Goal: Task Accomplishment & Management: Manage account settings

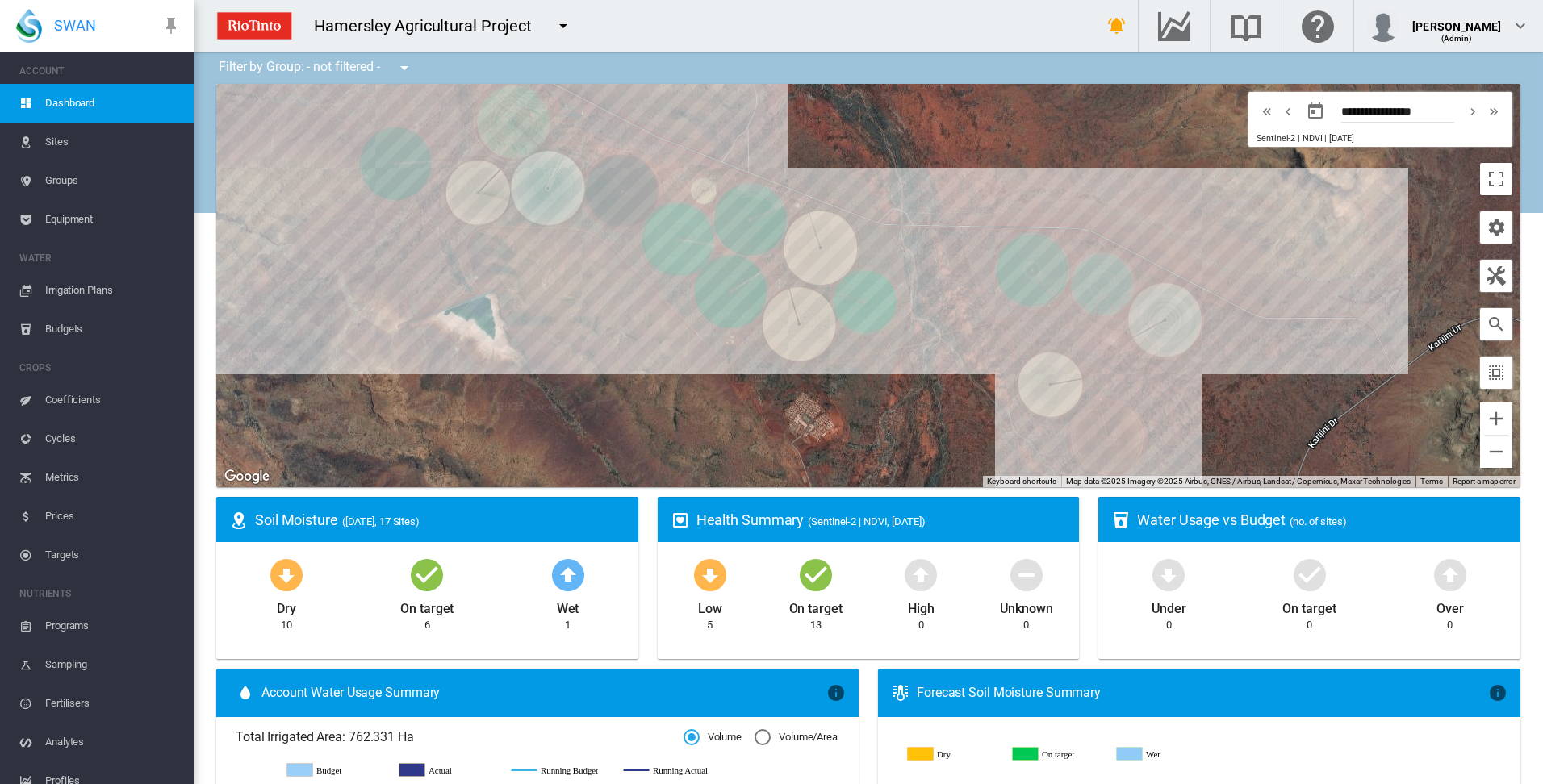
click at [96, 286] on span "Irrigation Plans" at bounding box center [113, 290] width 136 height 39
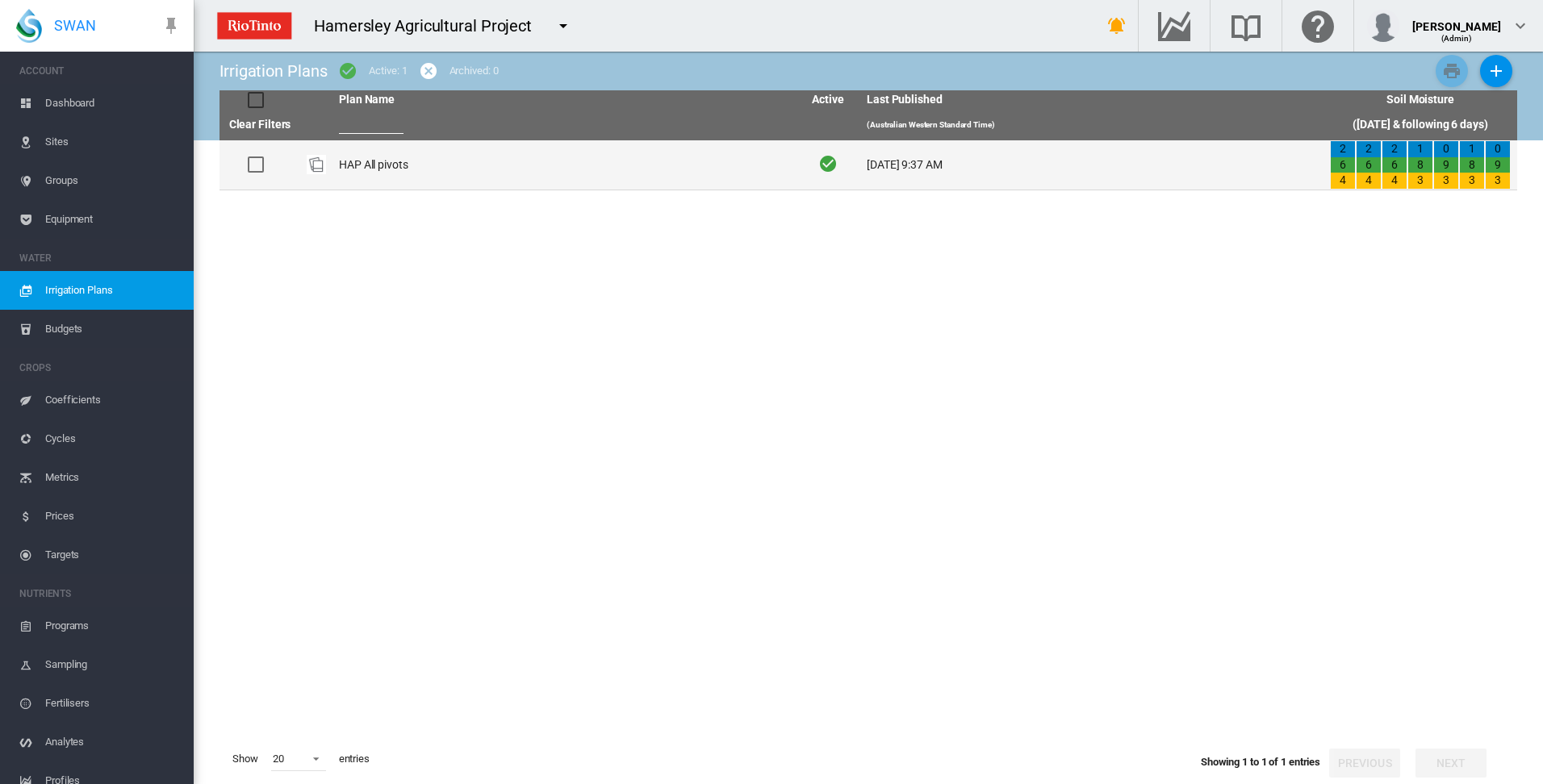
click at [391, 167] on td "HAP All pivots" at bounding box center [564, 165] width 463 height 49
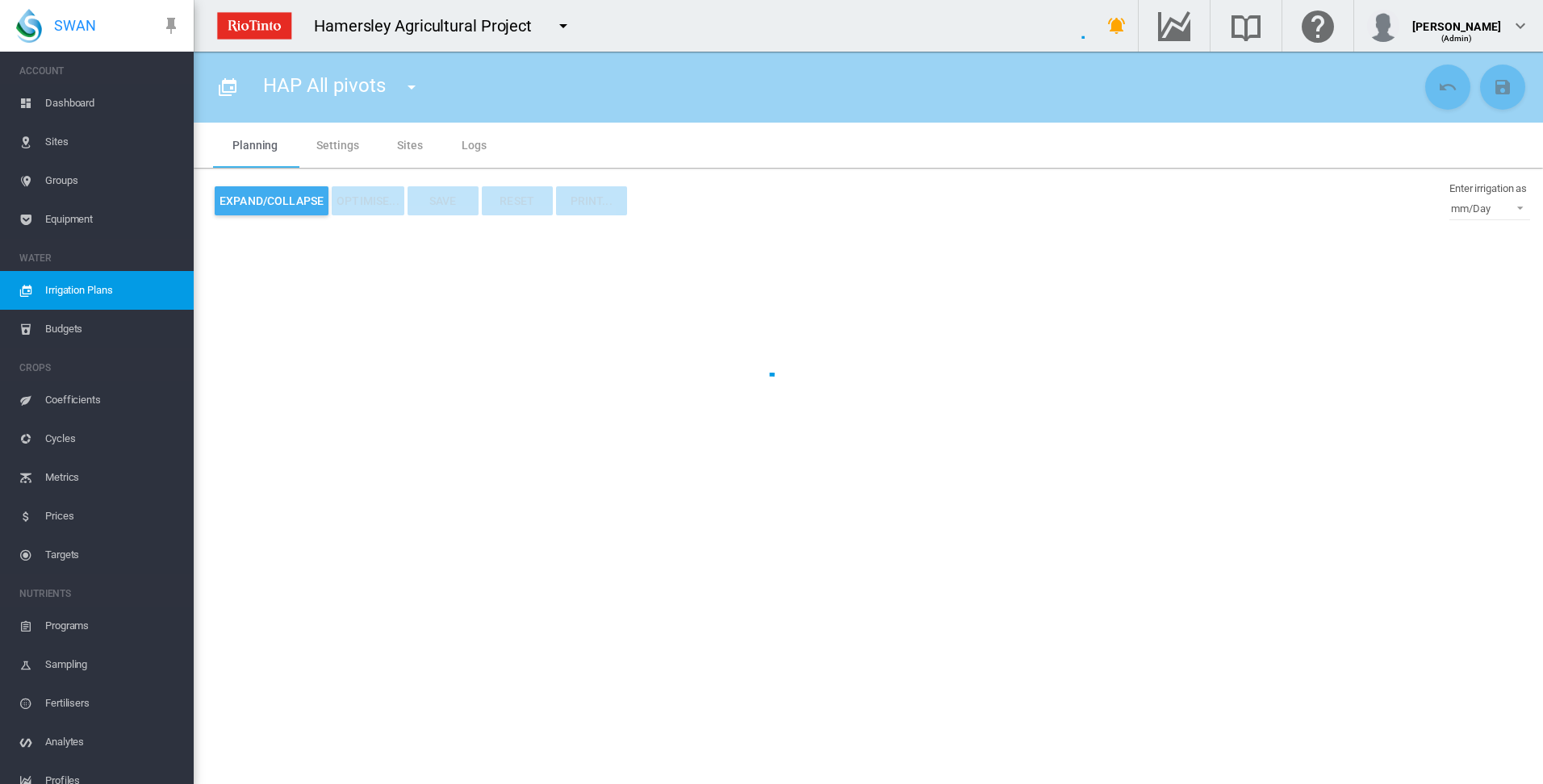
type input "**********"
type input "*"
type input "*****"
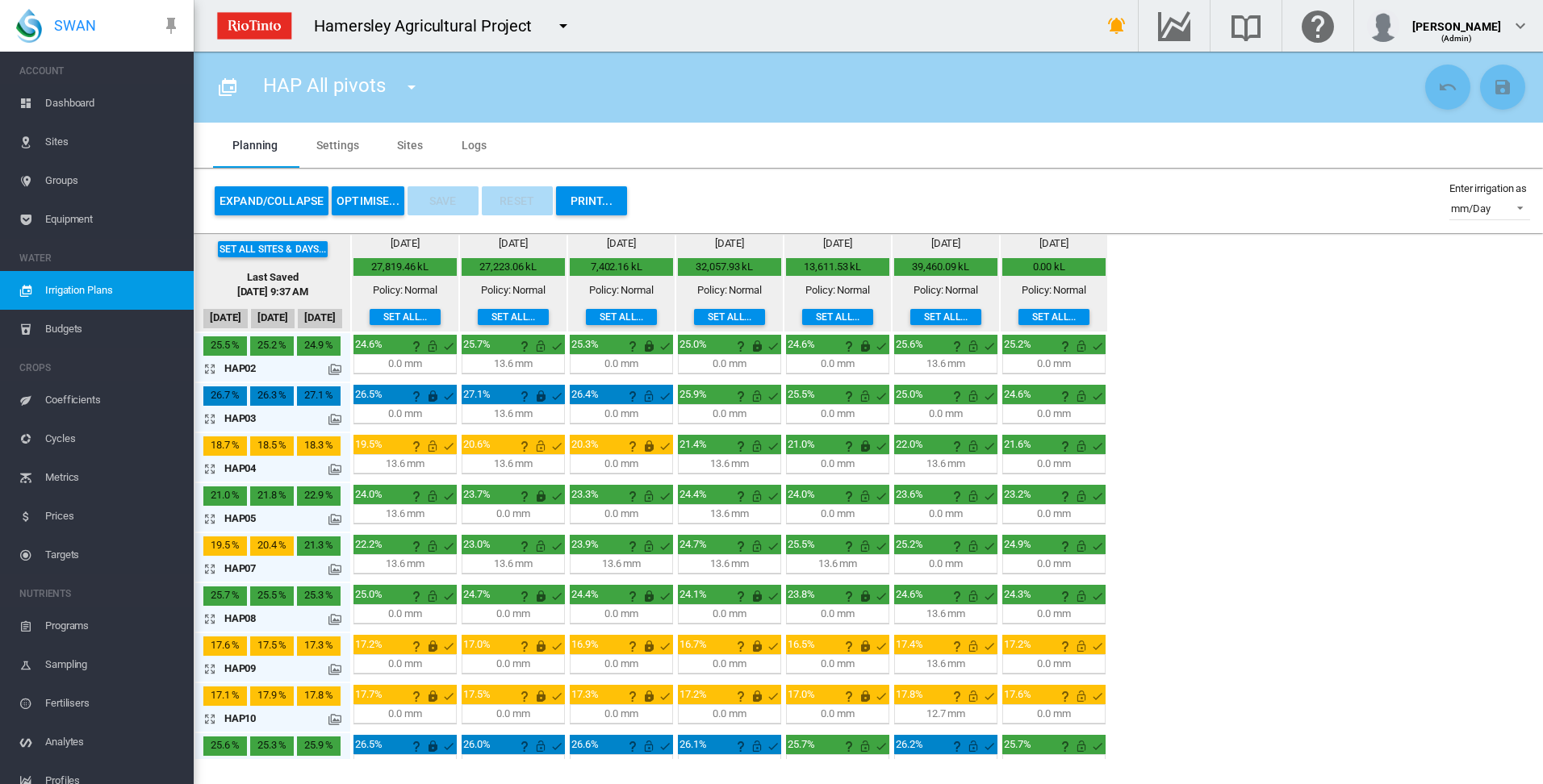
click at [210, 469] on md-icon "icon-arrow-expand" at bounding box center [212, 469] width 19 height 19
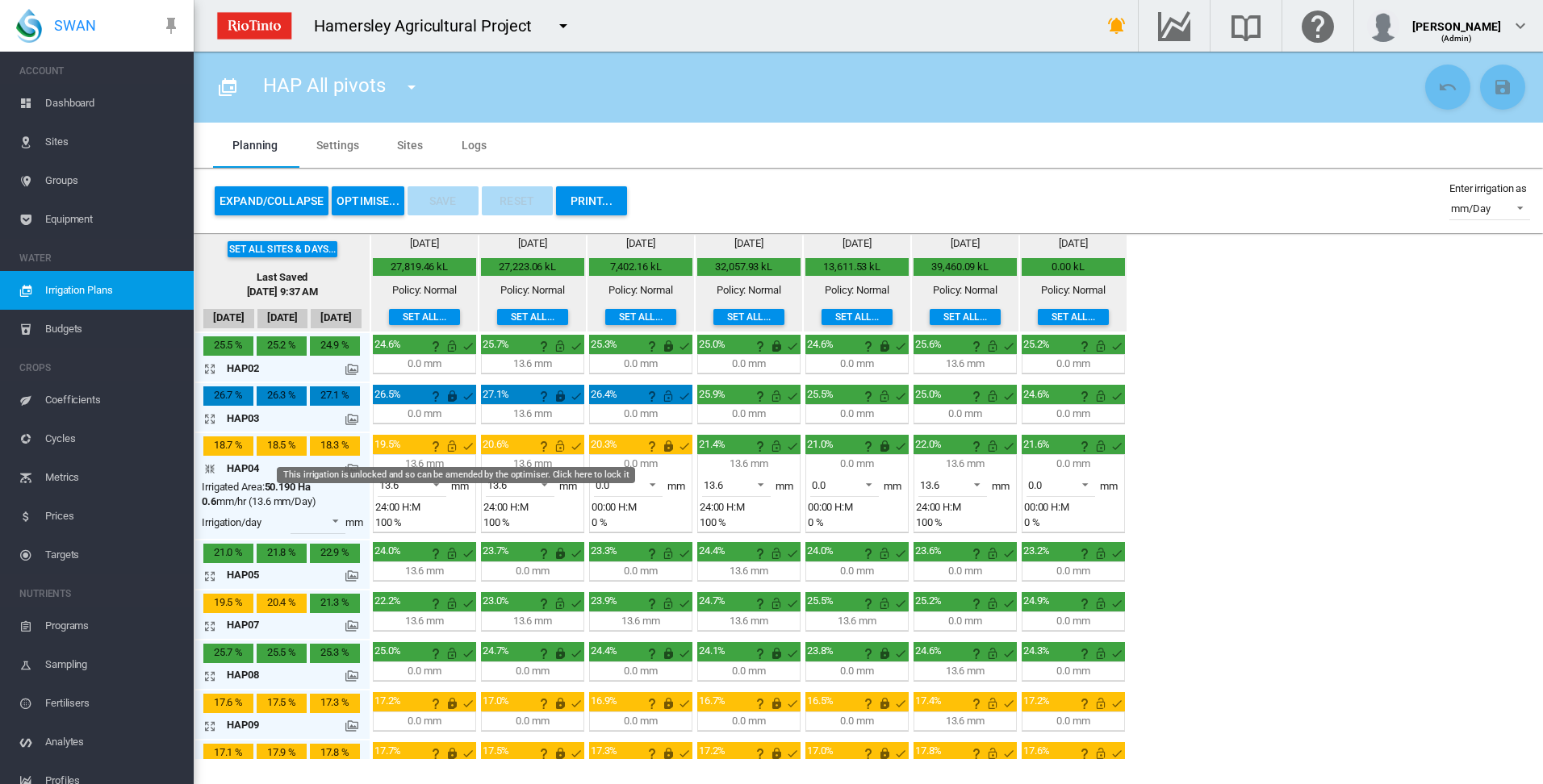
click at [448, 448] on md-icon "This irrigation is unlocked and so can be amended by the optimiser. Click here …" at bounding box center [451, 446] width 19 height 19
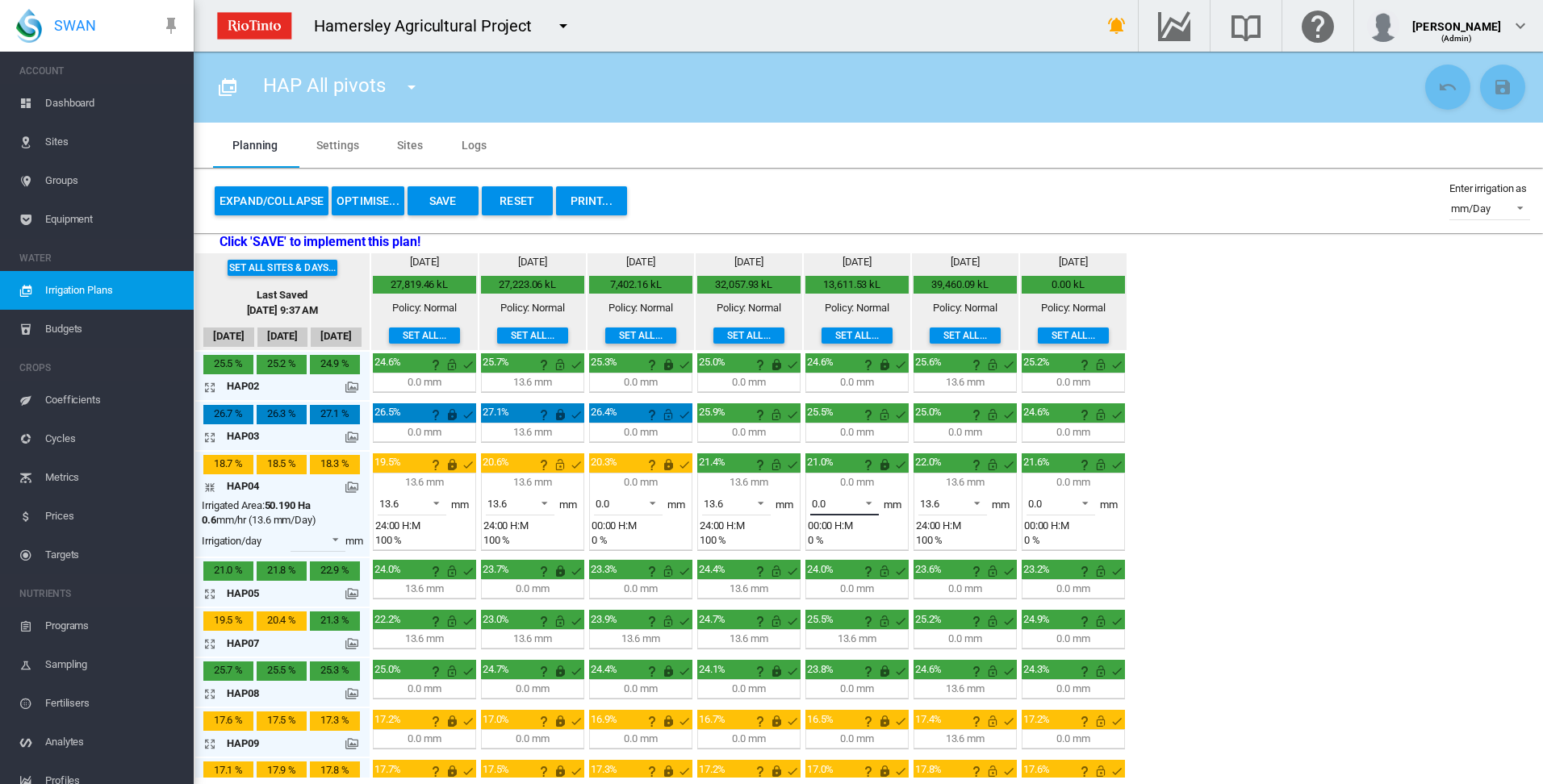
click at [871, 503] on span at bounding box center [864, 502] width 19 height 15
click at [1230, 502] on md-backdrop at bounding box center [772, 392] width 1543 height 784
click at [993, 468] on md-icon "This irrigation is unlocked and so can be amended by the optimiser. Click here …" at bounding box center [992, 464] width 19 height 19
drag, startPoint x: 1099, startPoint y: 468, endPoint x: 1115, endPoint y: 485, distance: 23.3
click at [1100, 468] on md-icon "This irrigation is unlocked and so can be amended by the optimiser. Click here …" at bounding box center [1101, 464] width 19 height 19
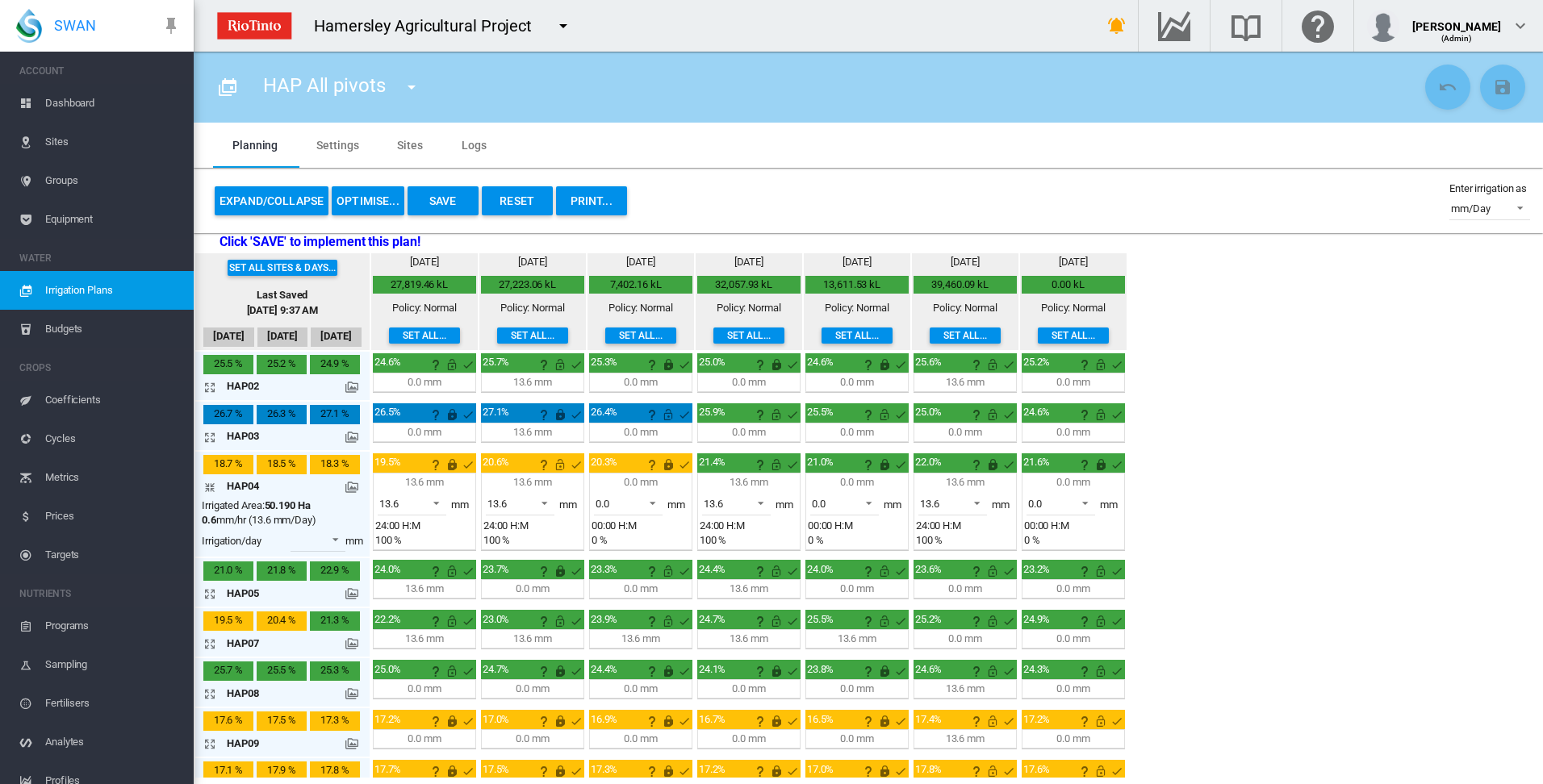
click at [209, 485] on md-icon "icon-arrow-collapse" at bounding box center [212, 487] width 19 height 19
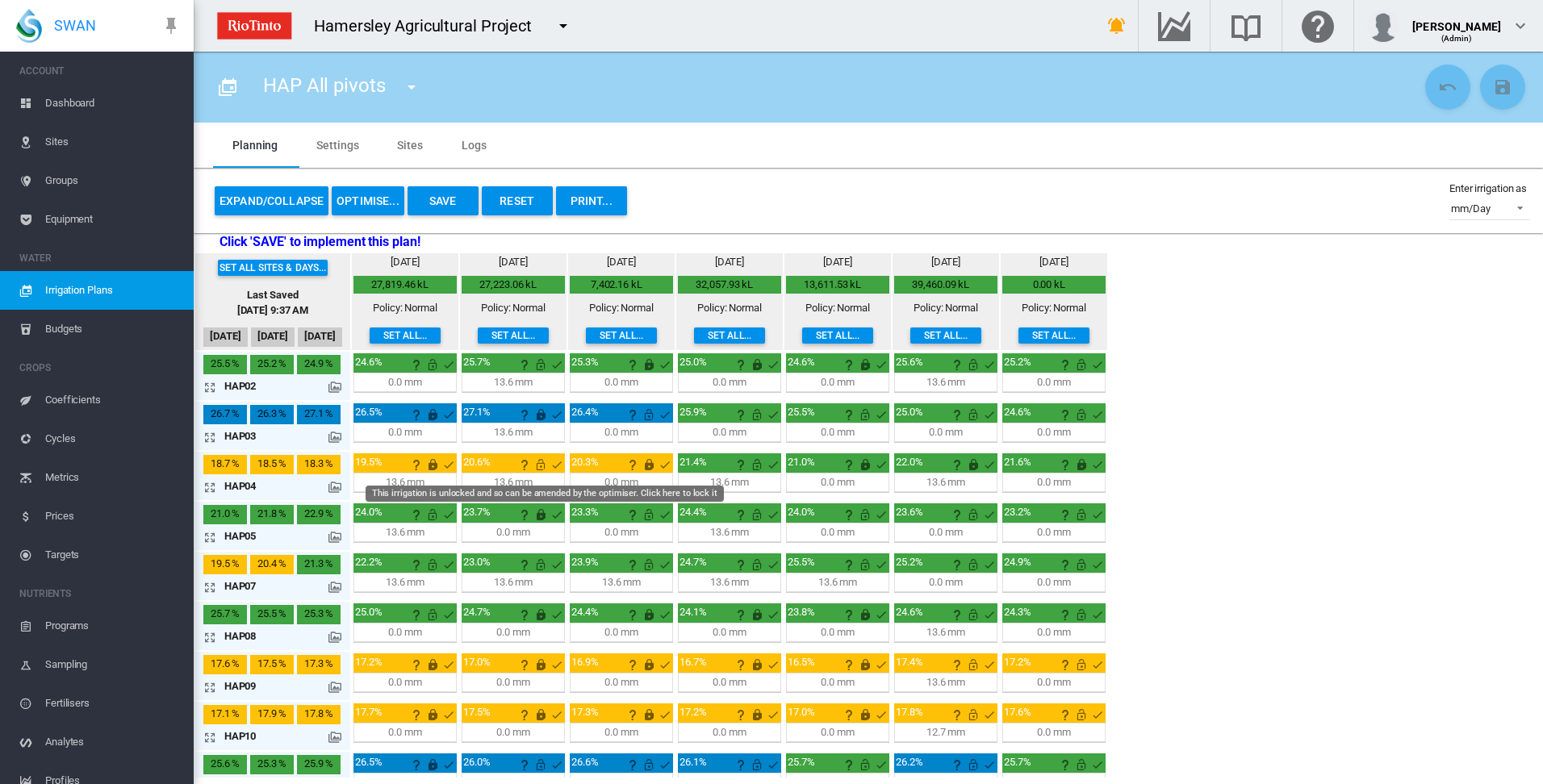
click at [541, 463] on md-icon "This irrigation is unlocked and so can be amended by the optimiser. Click here …" at bounding box center [540, 464] width 19 height 19
click at [758, 464] on md-icon "This irrigation is unlocked and so can be amended by the optimiser. Click here …" at bounding box center [756, 464] width 19 height 19
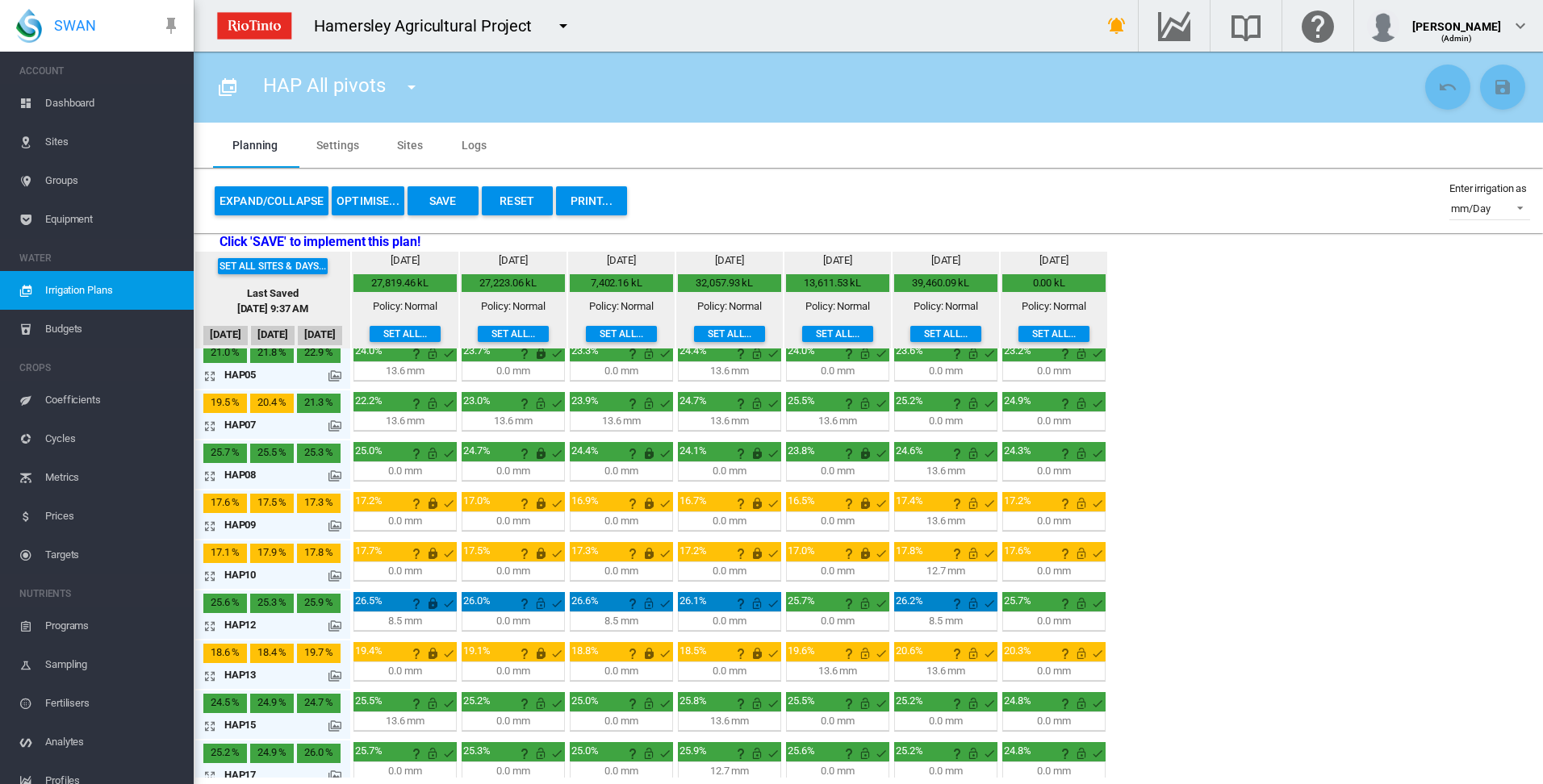
scroll to position [174, 0]
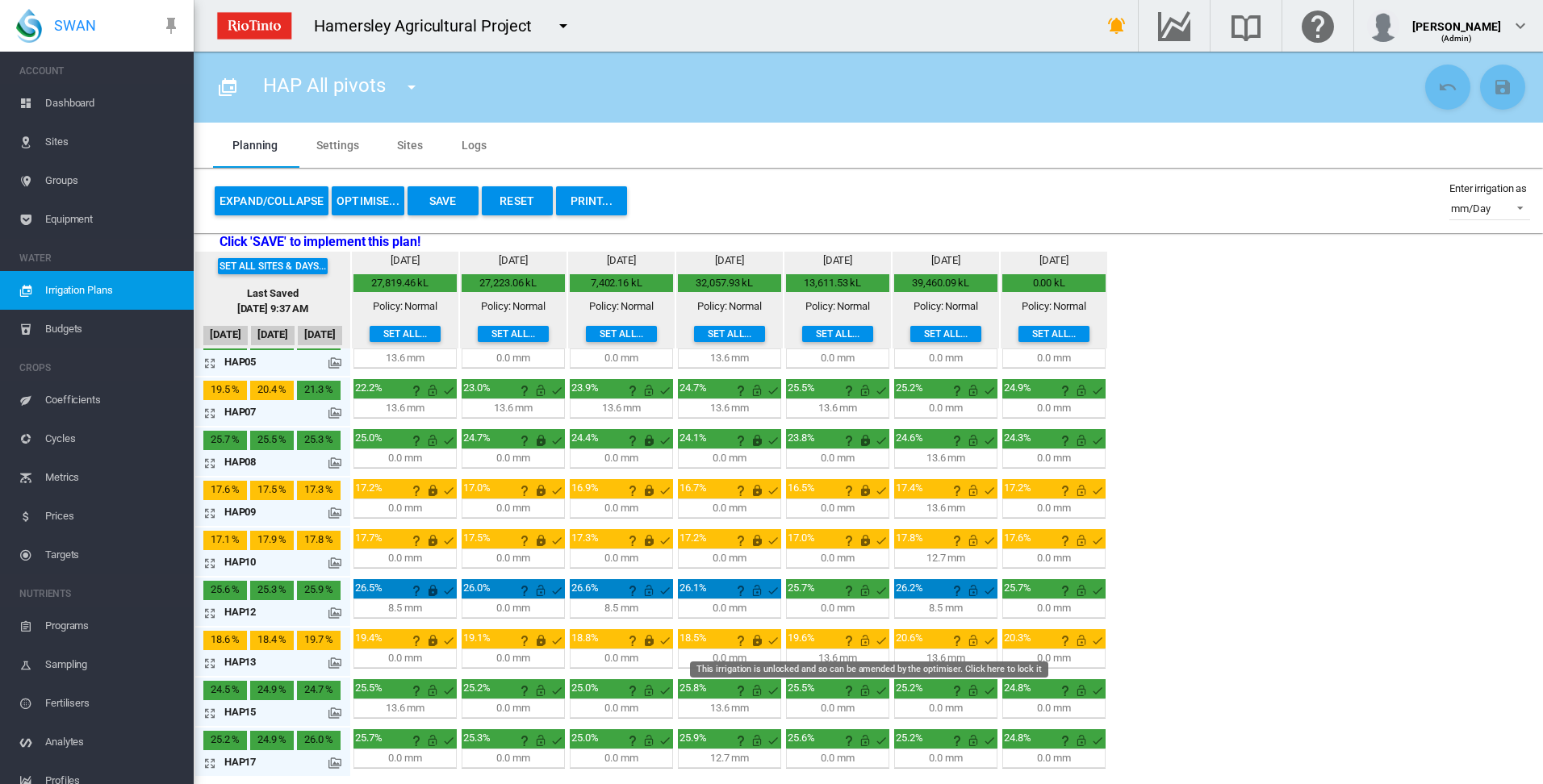
click at [865, 638] on md-icon "This irrigation is unlocked and so can be amended by the optimiser. Click here …" at bounding box center [865, 640] width 19 height 19
click at [973, 642] on md-icon "This irrigation is unlocked and so can be amended by the optimiser. Click here …" at bounding box center [973, 640] width 19 height 19
click at [1081, 642] on md-icon "This irrigation is unlocked and so can be amended by the optimiser. Click here …" at bounding box center [1081, 640] width 19 height 19
click at [444, 199] on button "Save" at bounding box center [443, 201] width 71 height 29
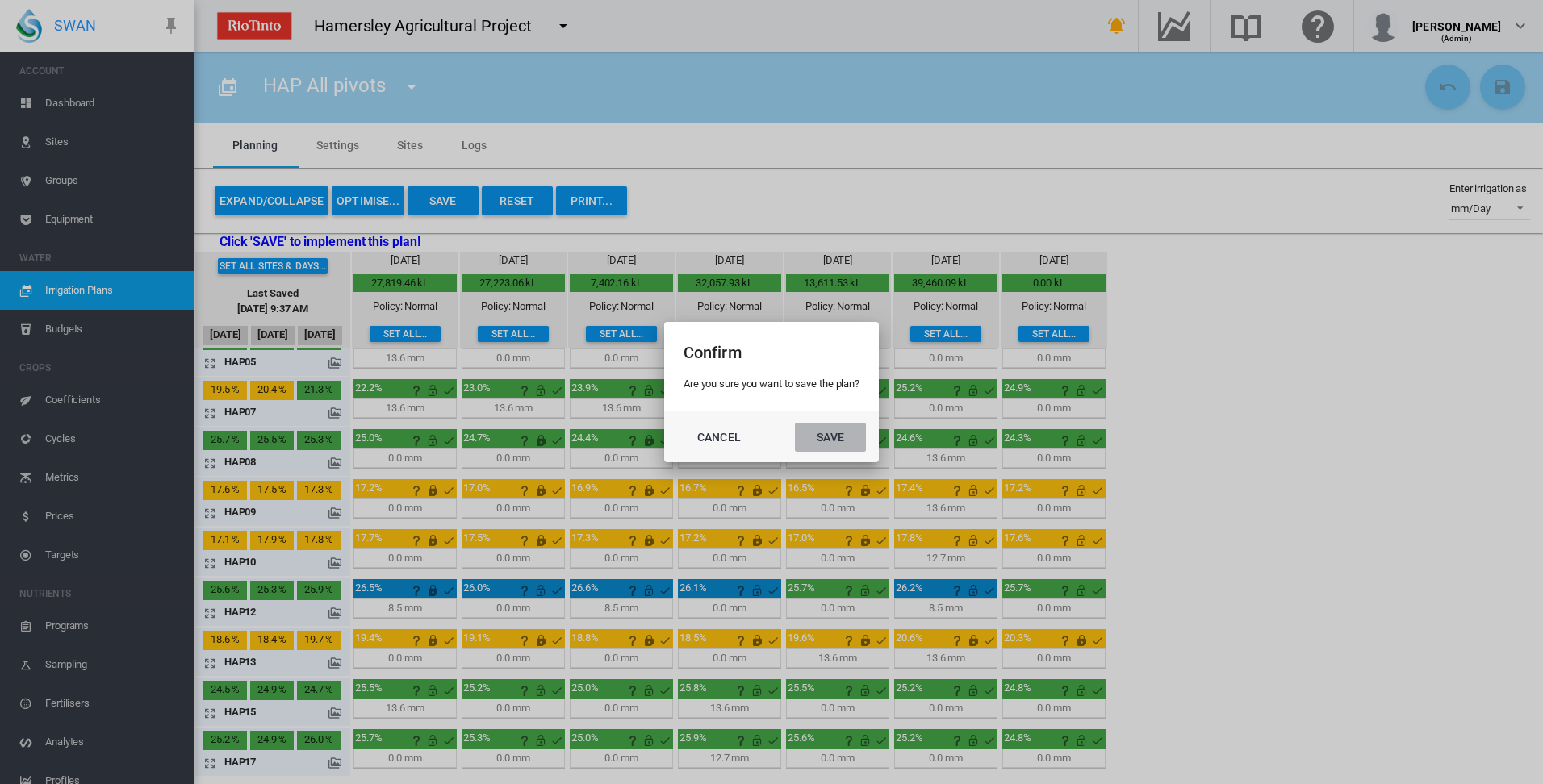
click at [827, 440] on button "Save" at bounding box center [830, 438] width 71 height 29
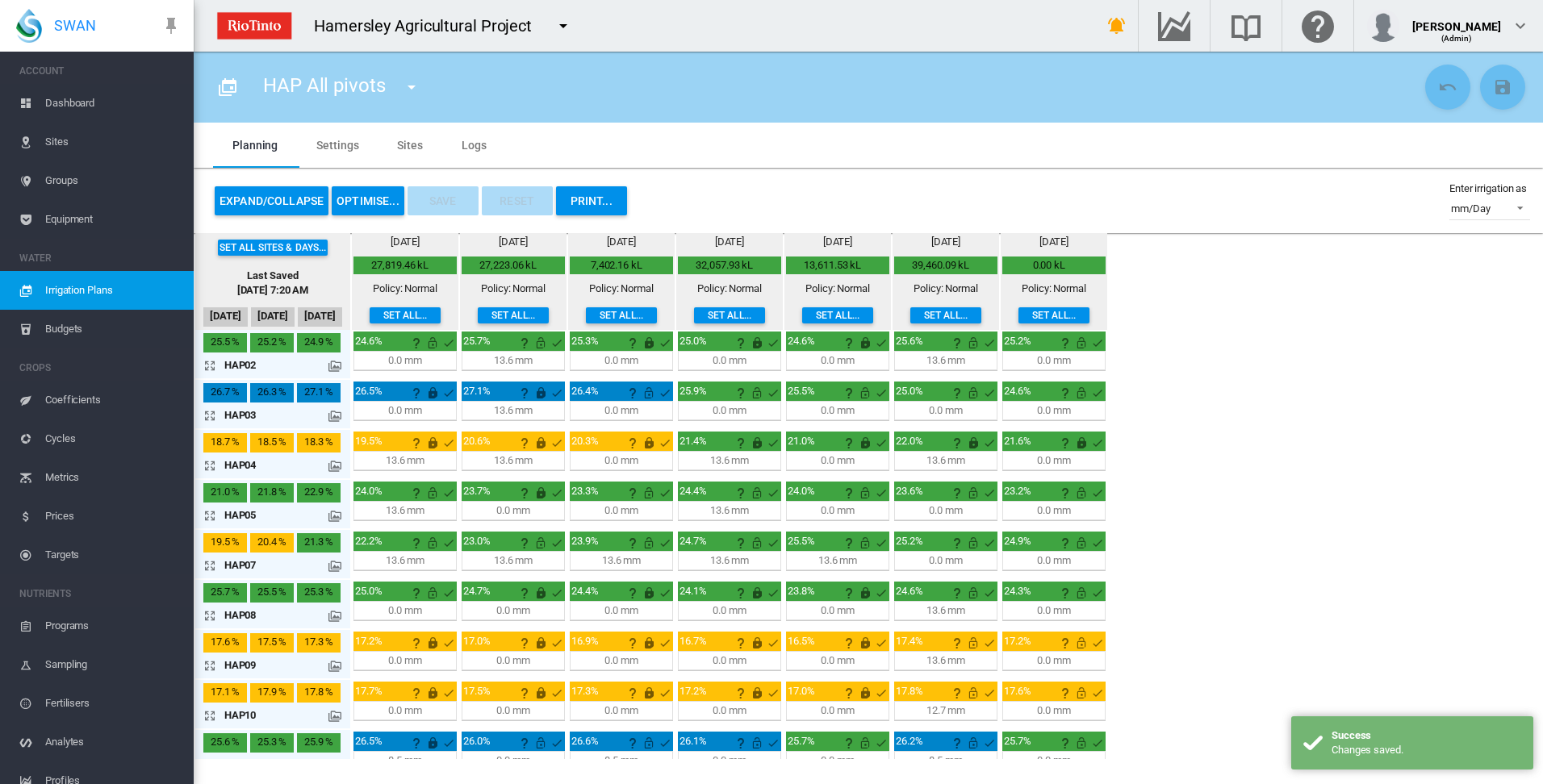
scroll to position [0, 0]
